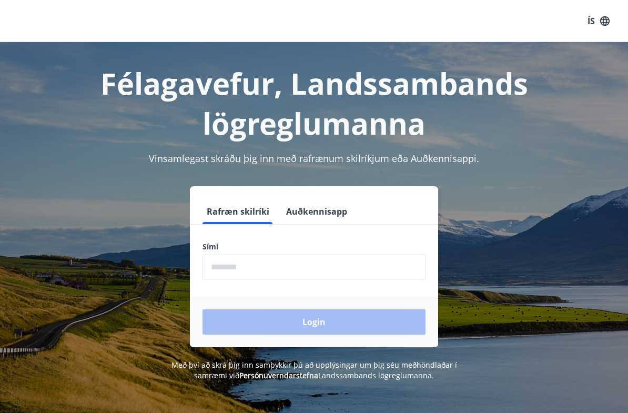
click at [389, 276] on input "phone" at bounding box center [314, 267] width 223 height 26
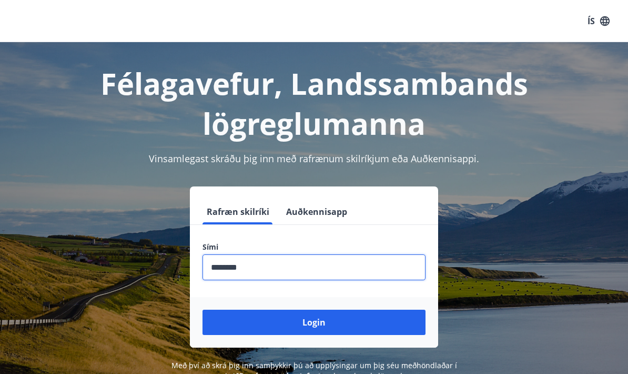
type input "********"
click at [314, 322] on button "Login" at bounding box center [314, 321] width 223 height 25
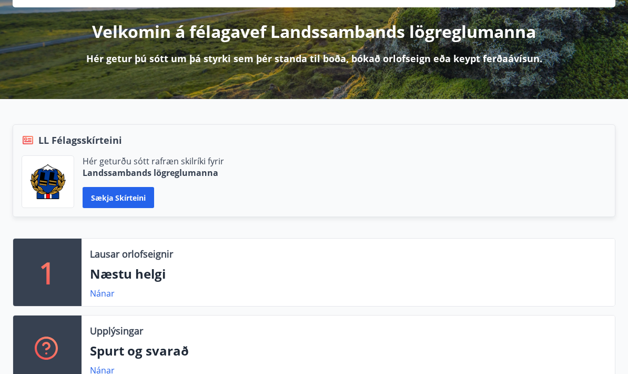
scroll to position [124, 0]
click at [125, 196] on button "Sækja skírteini" at bounding box center [119, 197] width 72 height 21
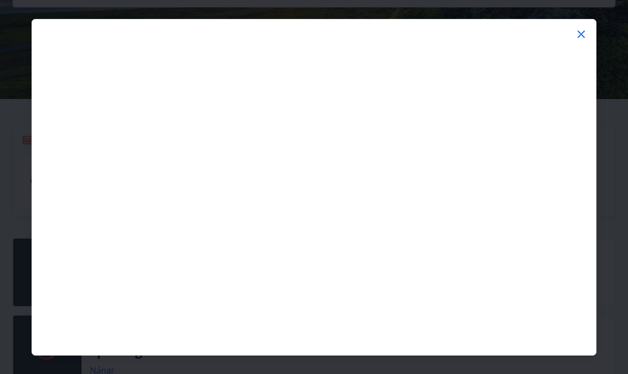
click at [593, 24] on div at bounding box center [314, 25] width 564 height 13
click at [564, 39] on div at bounding box center [314, 193] width 564 height 322
click at [586, 41] on icon at bounding box center [581, 34] width 13 height 13
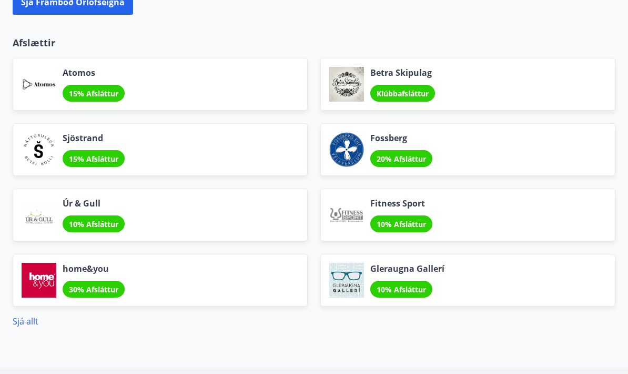
scroll to position [1299, 0]
click at [27, 322] on link "Sjá allt" at bounding box center [26, 321] width 26 height 12
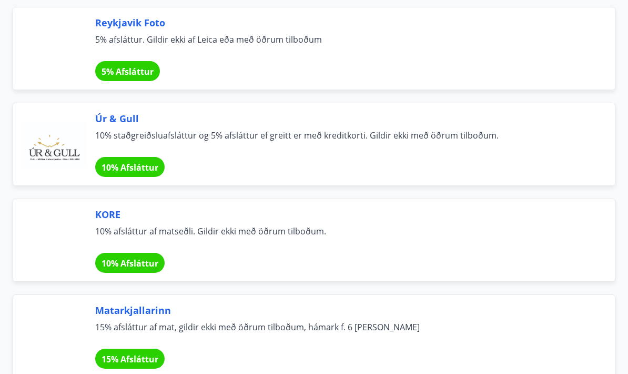
scroll to position [1474, 0]
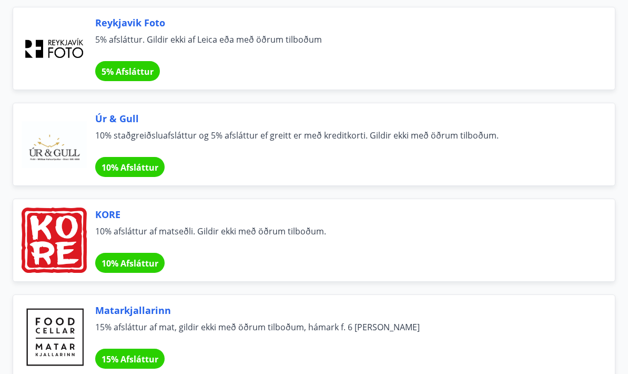
click at [87, 17] on div "Reykjavik Foto 5% afsláttur. Gildir ekki af Leica eða með öðrum tilboðum 5% Afs…" at bounding box center [314, 48] width 603 height 83
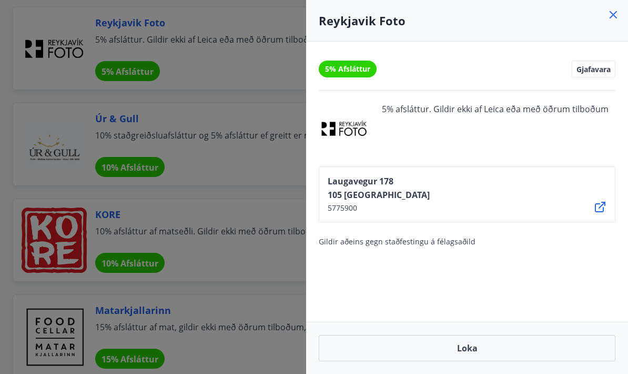
click at [613, 17] on icon at bounding box center [613, 14] width 13 height 13
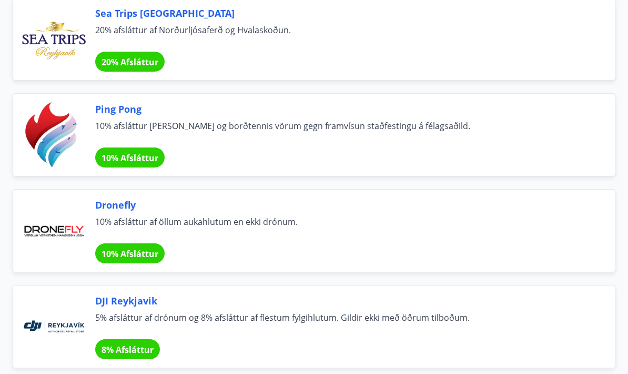
scroll to position [4163, 0]
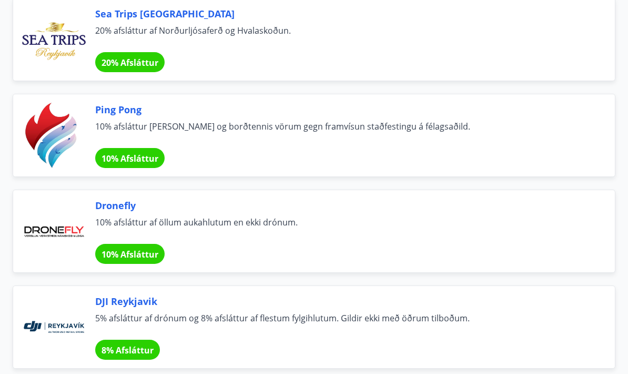
click at [113, 206] on span "Dronefly" at bounding box center [342, 205] width 495 height 14
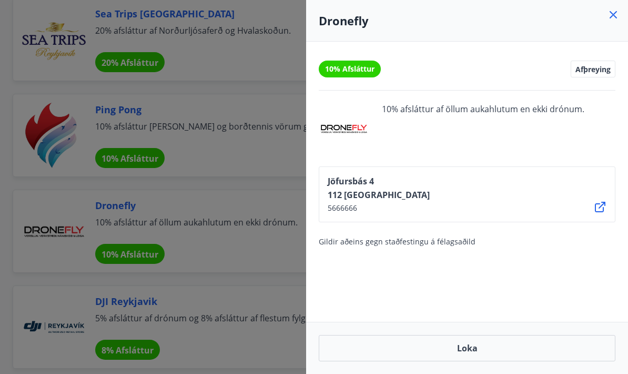
click at [359, 70] on span "10% Afsláttur" at bounding box center [349, 69] width 49 height 11
click at [604, 207] on icon at bounding box center [600, 206] width 13 height 13
